Goal: Feedback & Contribution: Leave review/rating

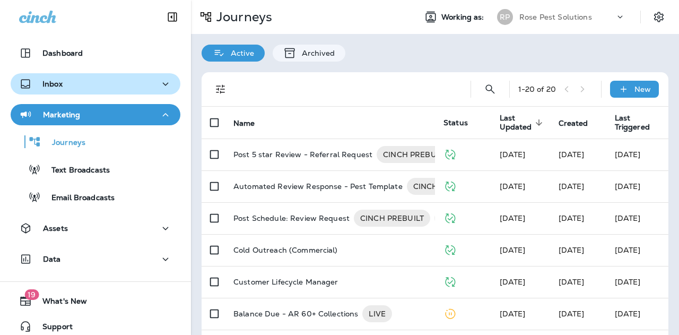
click at [72, 84] on div "Inbox" at bounding box center [95, 83] width 153 height 13
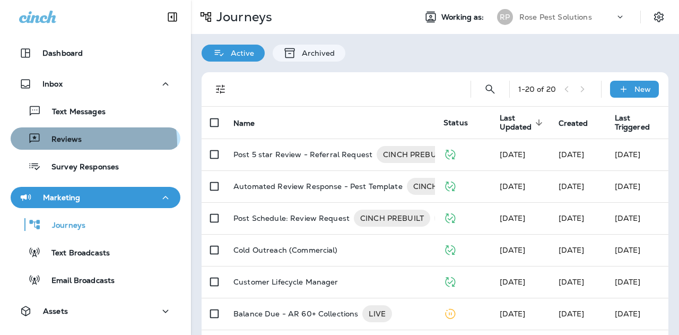
click at [81, 144] on div "Reviews" at bounding box center [95, 138] width 161 height 16
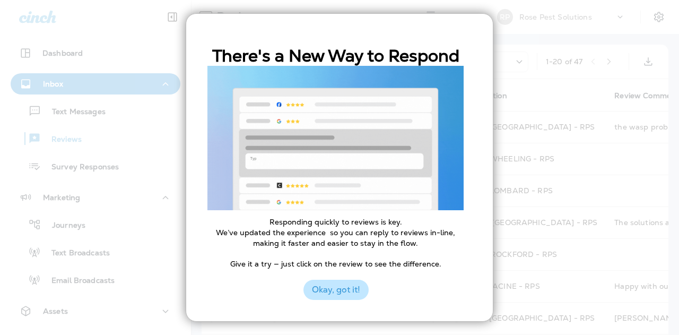
click at [337, 298] on button "Okay, got it!" at bounding box center [335, 290] width 65 height 20
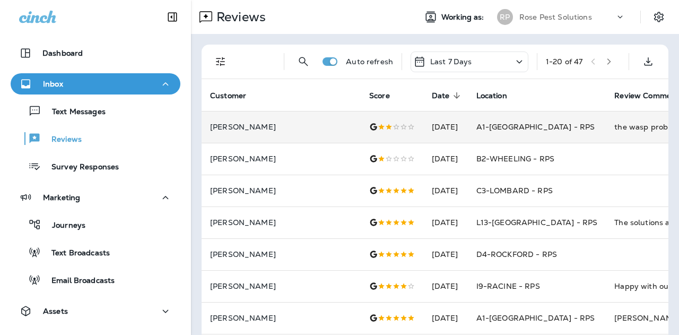
click at [294, 124] on p "[PERSON_NAME]" at bounding box center [281, 127] width 142 height 8
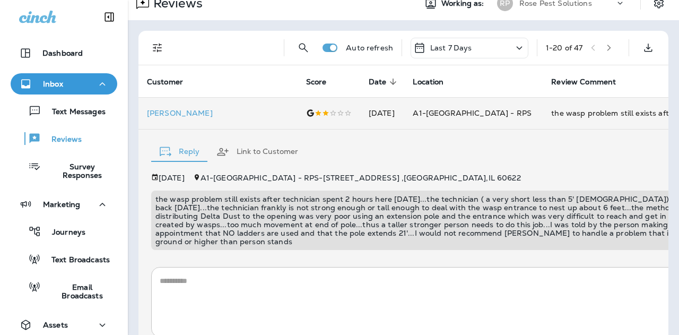
scroll to position [13, 0]
click at [306, 114] on div at bounding box center [329, 114] width 46 height 8
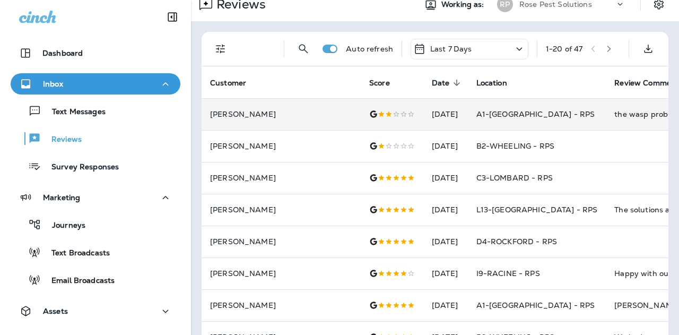
click at [220, 116] on p "[PERSON_NAME]" at bounding box center [281, 114] width 142 height 8
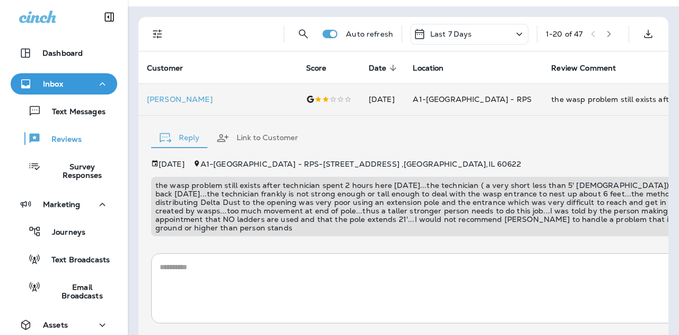
scroll to position [0, 0]
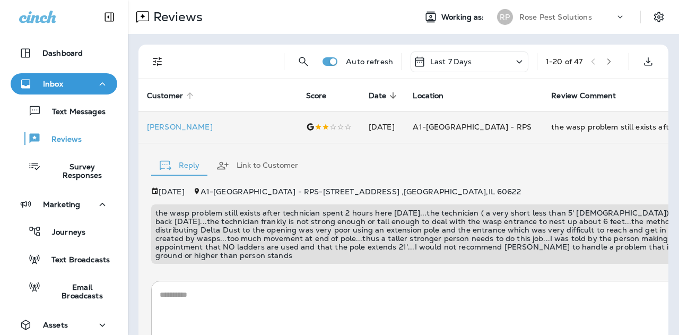
click at [176, 98] on span "Customer" at bounding box center [165, 95] width 36 height 9
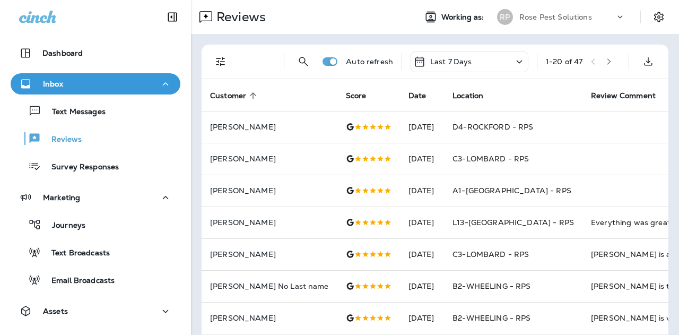
click at [241, 92] on span "Customer" at bounding box center [228, 95] width 36 height 9
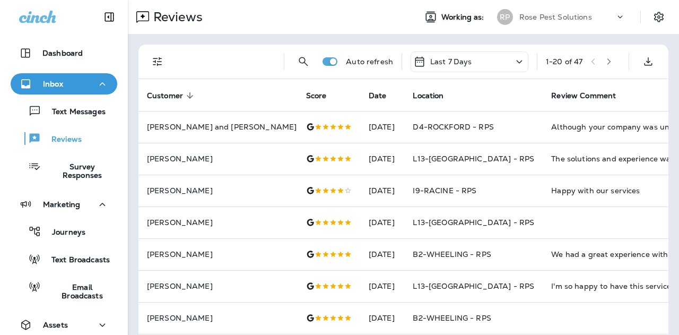
click at [369, 95] on span "Date" at bounding box center [378, 95] width 18 height 9
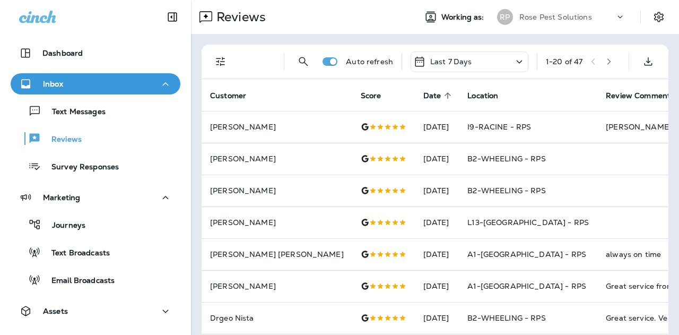
click at [423, 93] on span "Date" at bounding box center [432, 95] width 18 height 9
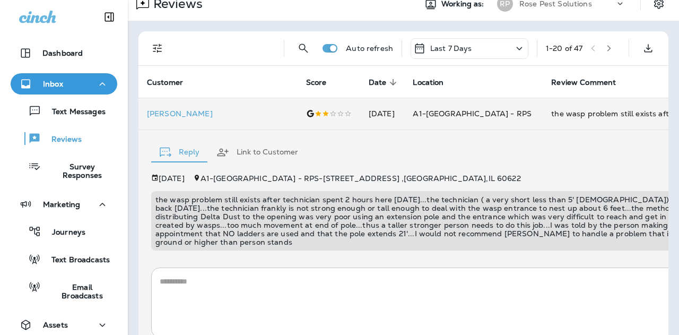
scroll to position [16, 0]
